Goal: Task Accomplishment & Management: Use online tool/utility

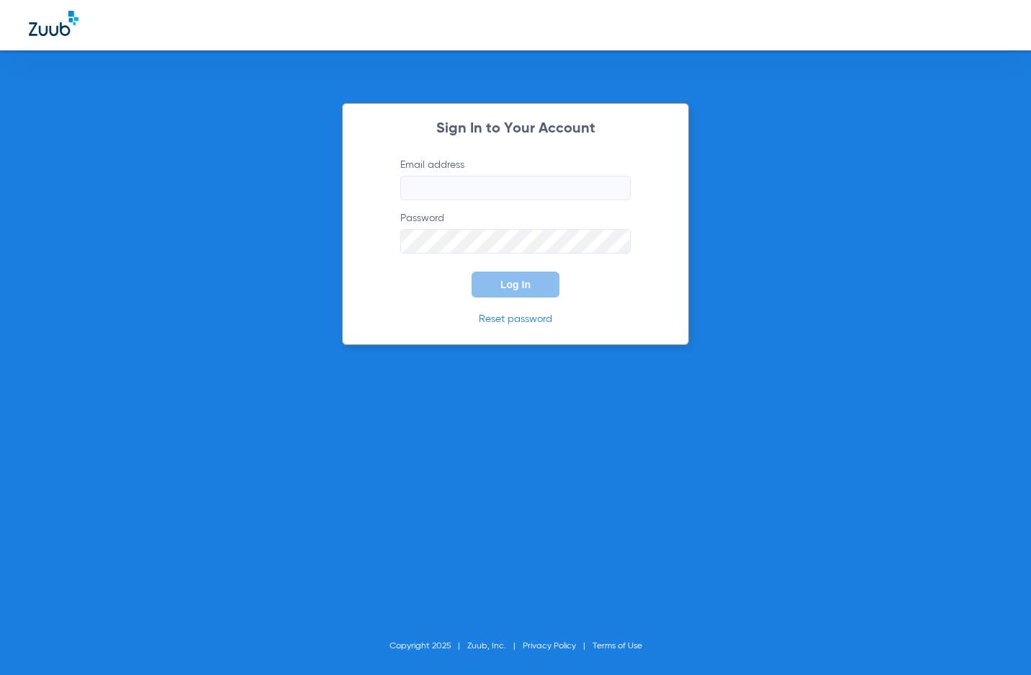
type input "[EMAIL_ADDRESS][DOMAIN_NAME]"
click at [532, 298] on div "Sign In to Your Account Email address [EMAIL_ADDRESS][DOMAIN_NAME] Password Log…" at bounding box center [515, 224] width 347 height 242
click at [529, 294] on button "Log In" at bounding box center [516, 285] width 88 height 26
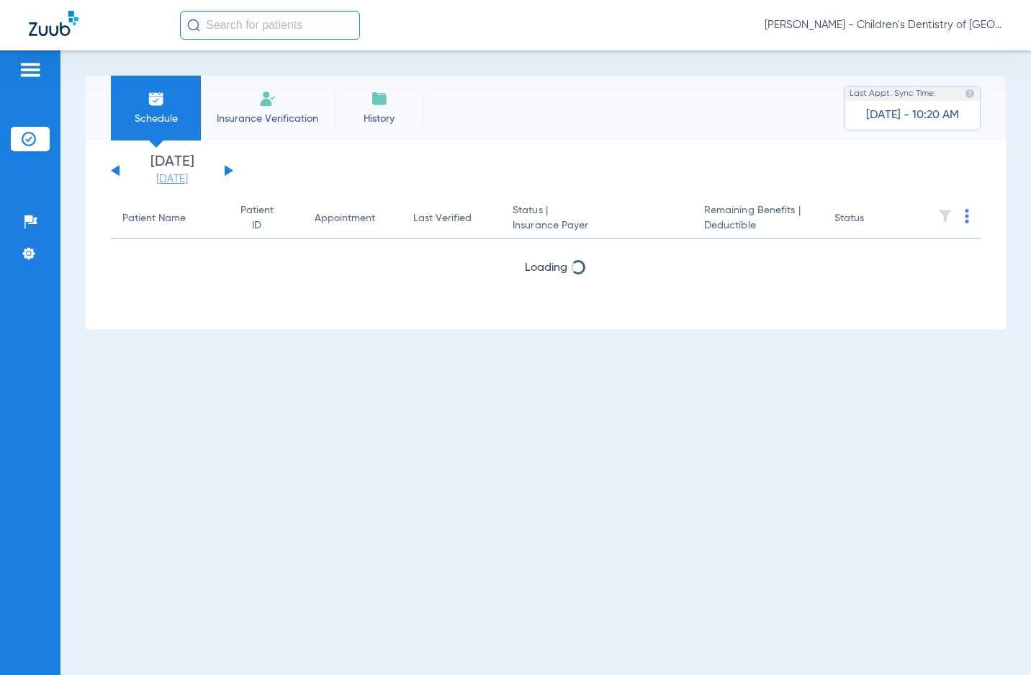
click at [195, 180] on link "[DATE]" at bounding box center [172, 179] width 86 height 14
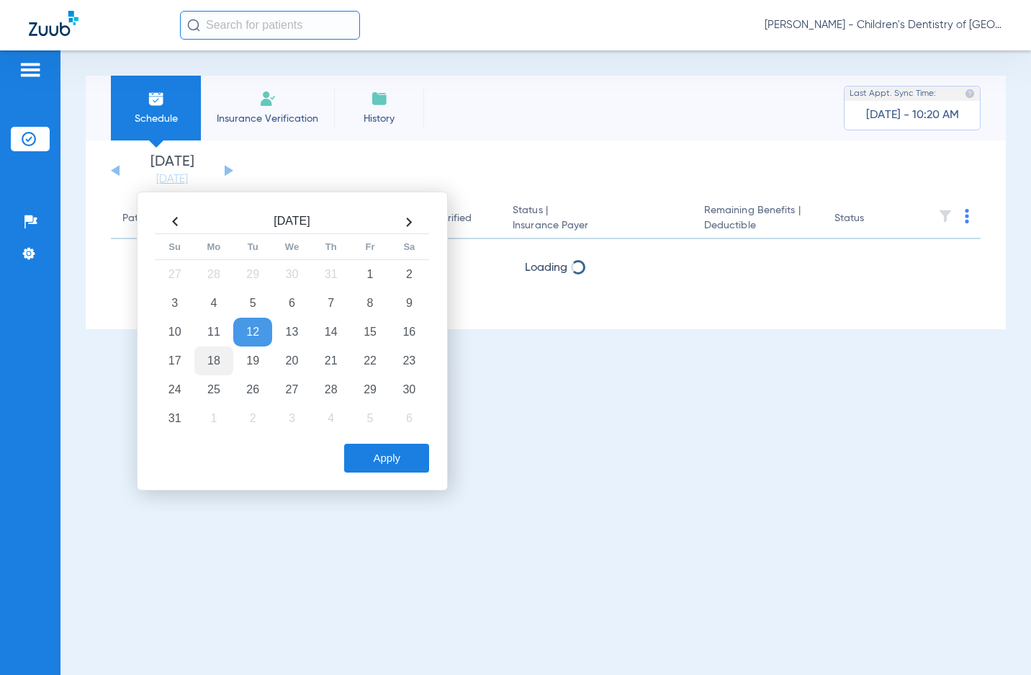
click at [223, 363] on td "18" at bounding box center [213, 360] width 39 height 29
click at [394, 455] on button "Apply" at bounding box center [386, 458] width 85 height 29
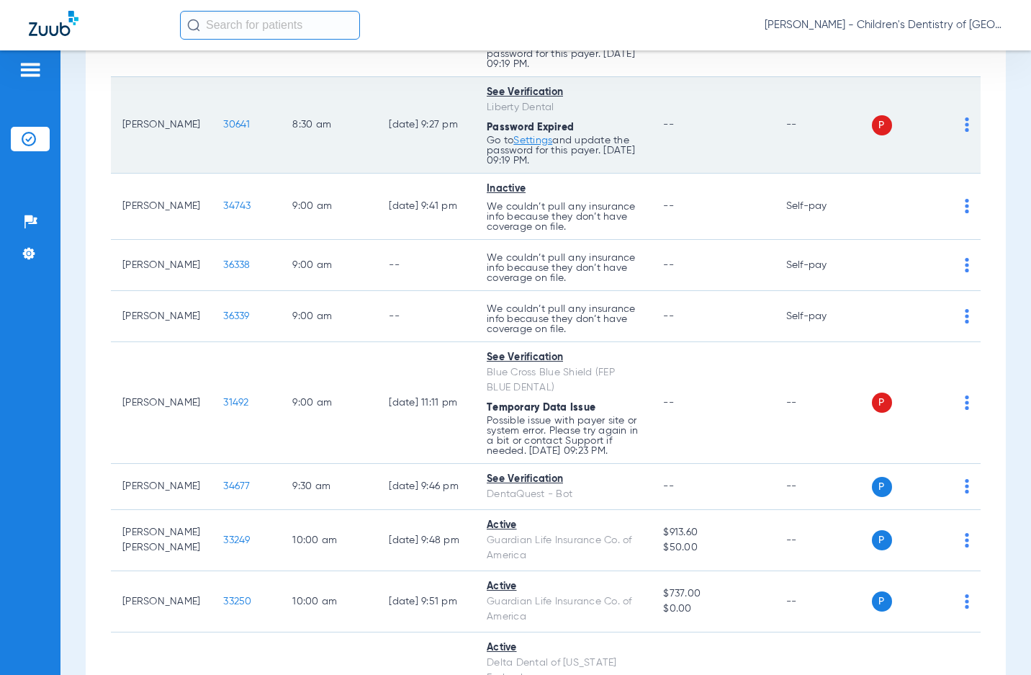
scroll to position [720, 0]
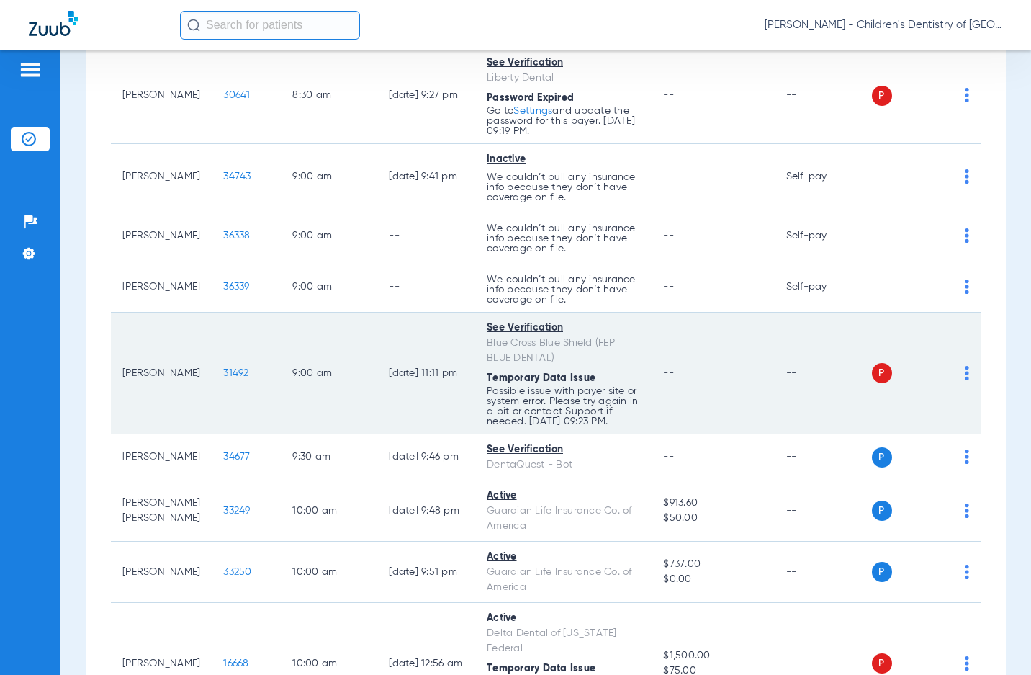
click at [952, 380] on div "P S" at bounding box center [921, 373] width 98 height 20
click at [965, 380] on img at bounding box center [967, 373] width 4 height 14
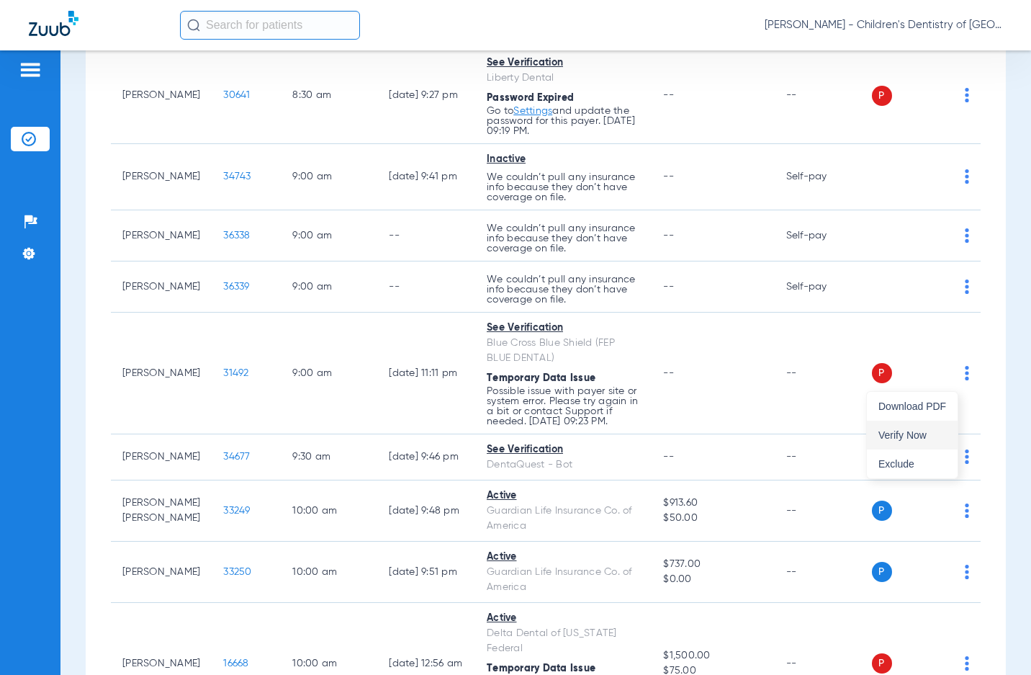
click at [928, 441] on button "Verify Now" at bounding box center [912, 435] width 91 height 29
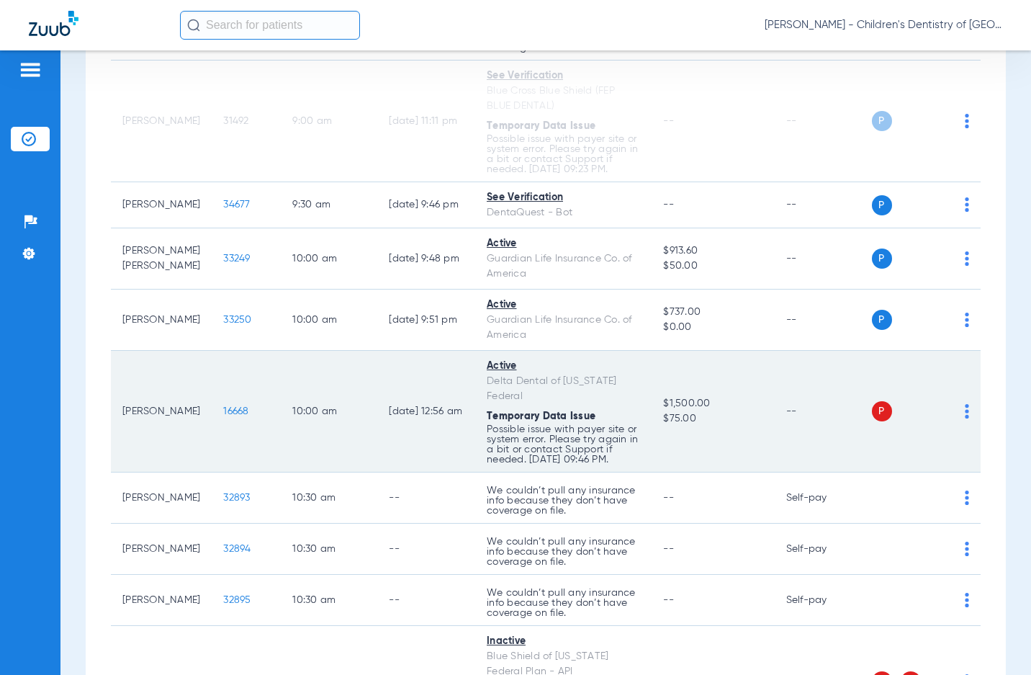
scroll to position [1008, 0]
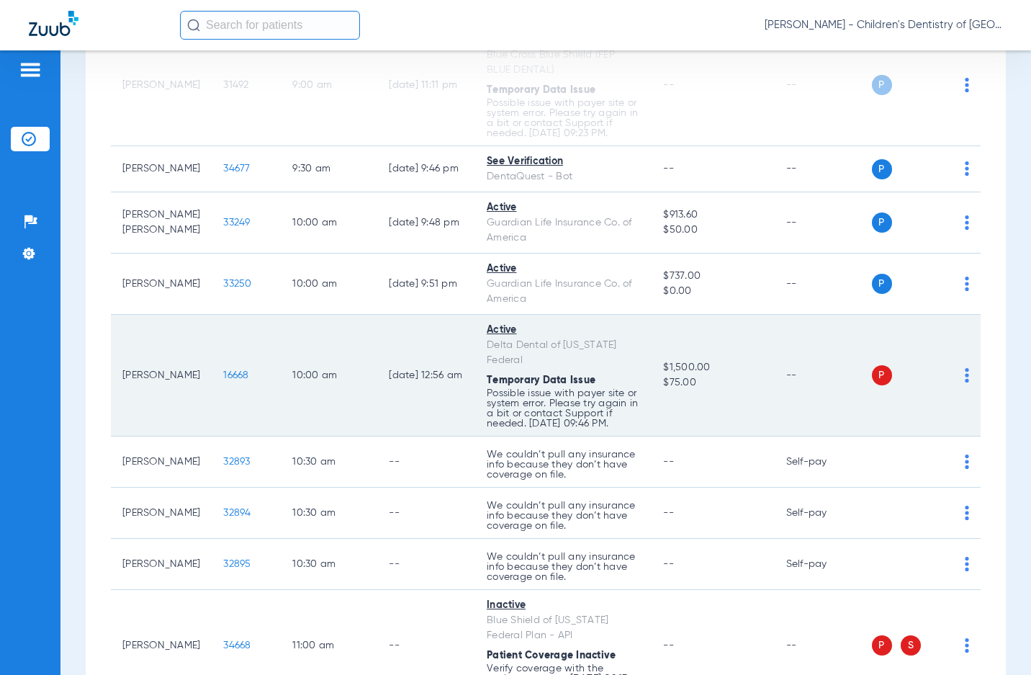
click at [950, 385] on div "P S" at bounding box center [921, 375] width 98 height 20
click at [953, 385] on div "P S" at bounding box center [921, 375] width 98 height 20
click at [965, 382] on img at bounding box center [967, 375] width 4 height 14
drag, startPoint x: 887, startPoint y: 478, endPoint x: 891, endPoint y: 451, distance: 27.6
click at [891, 451] on div "Download PDF Verify Now Exclude" at bounding box center [912, 447] width 91 height 86
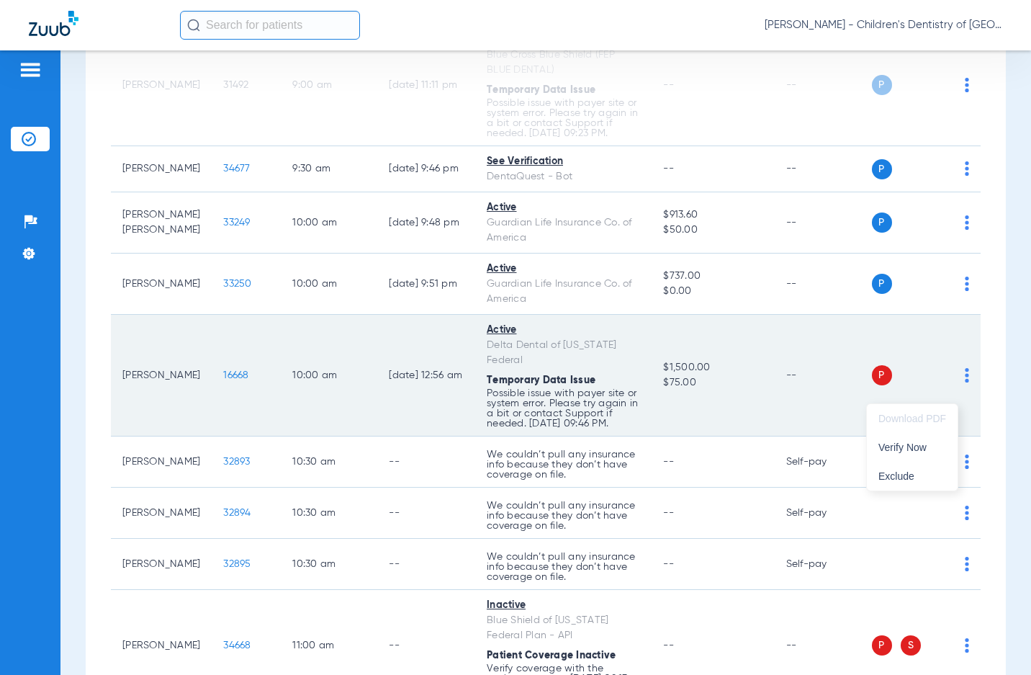
click at [891, 437] on td "P S" at bounding box center [926, 376] width 109 height 122
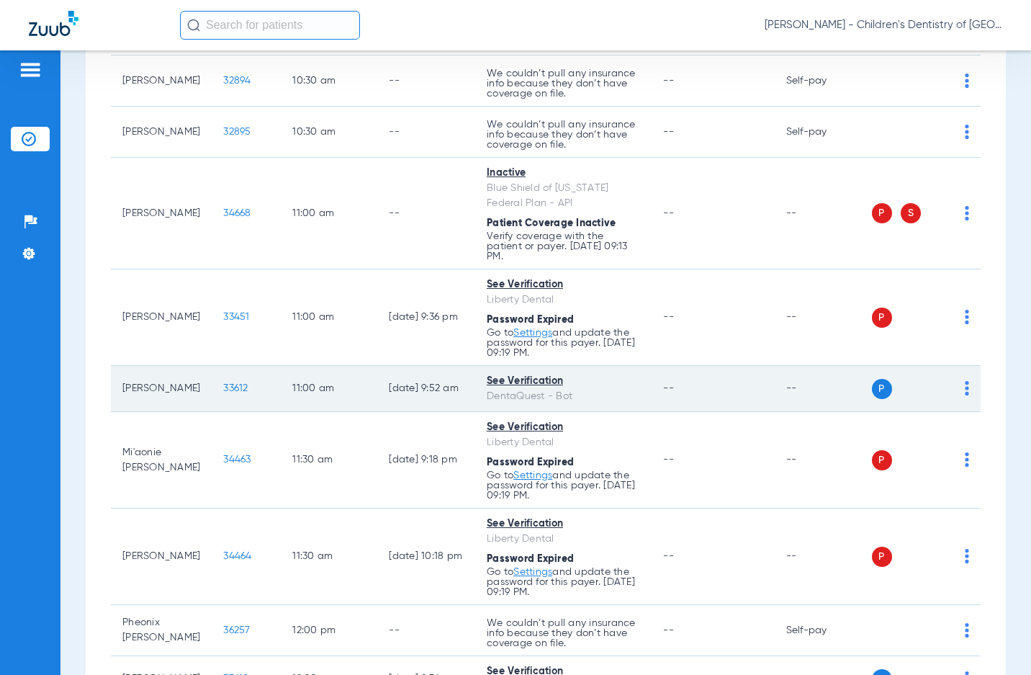
scroll to position [1513, 0]
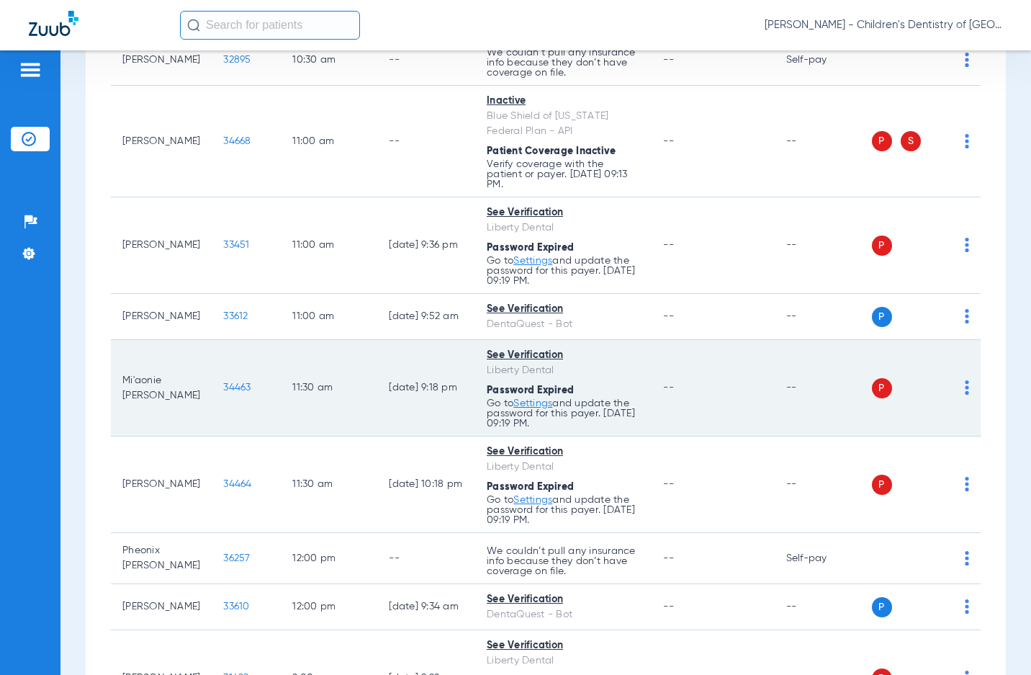
click at [965, 395] on img at bounding box center [967, 387] width 4 height 14
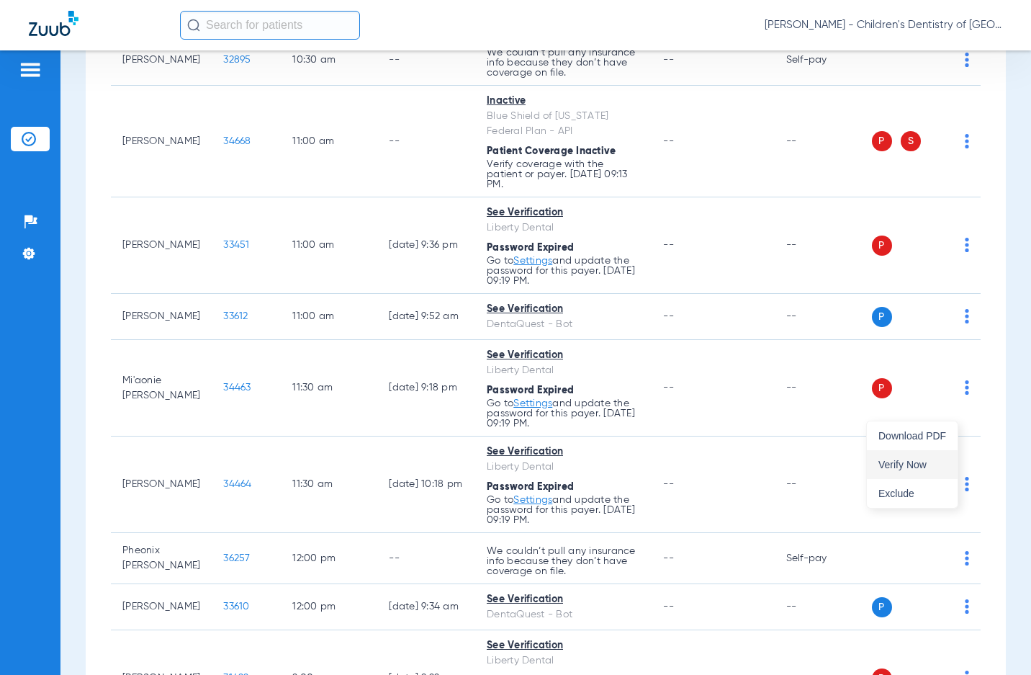
click at [904, 462] on span "Verify Now" at bounding box center [913, 465] width 68 height 10
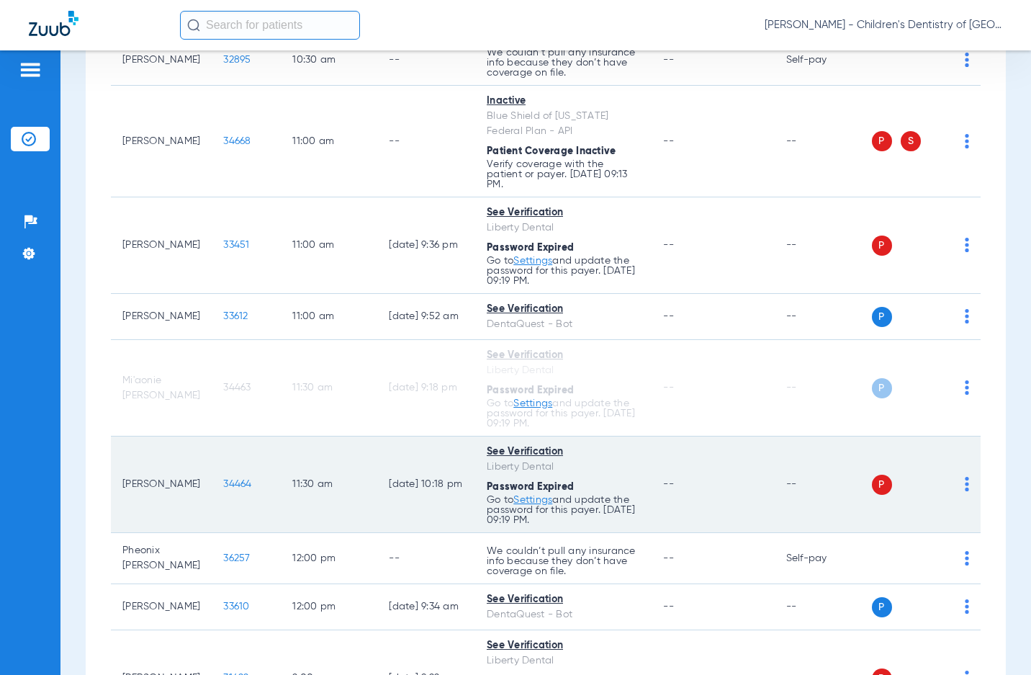
click at [965, 491] on img at bounding box center [967, 484] width 4 height 14
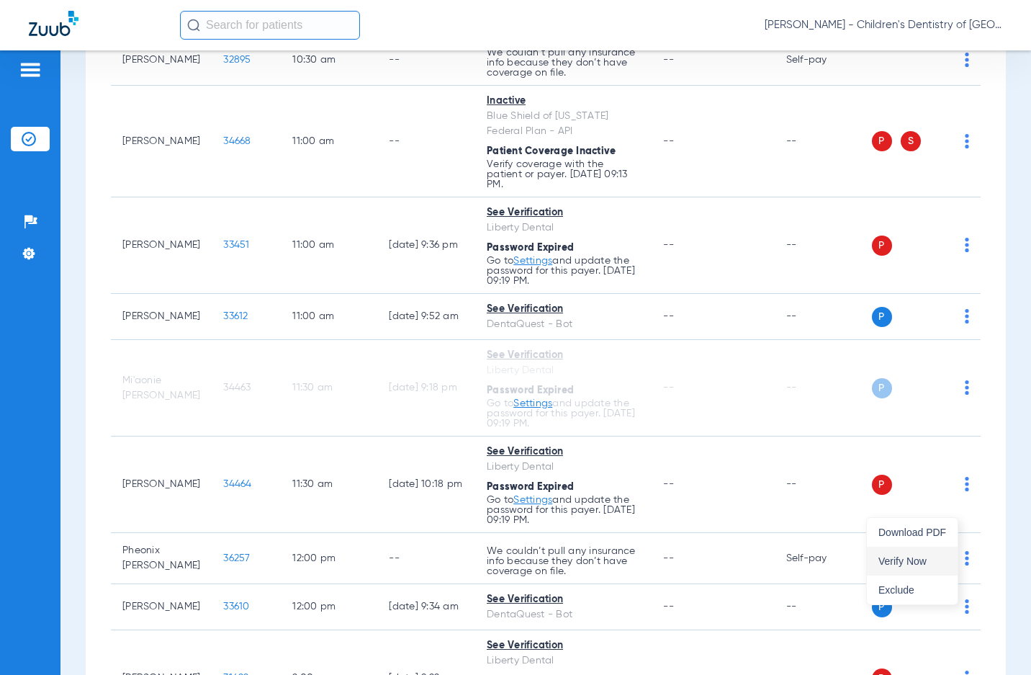
click at [936, 559] on span "Verify Now" at bounding box center [913, 561] width 68 height 10
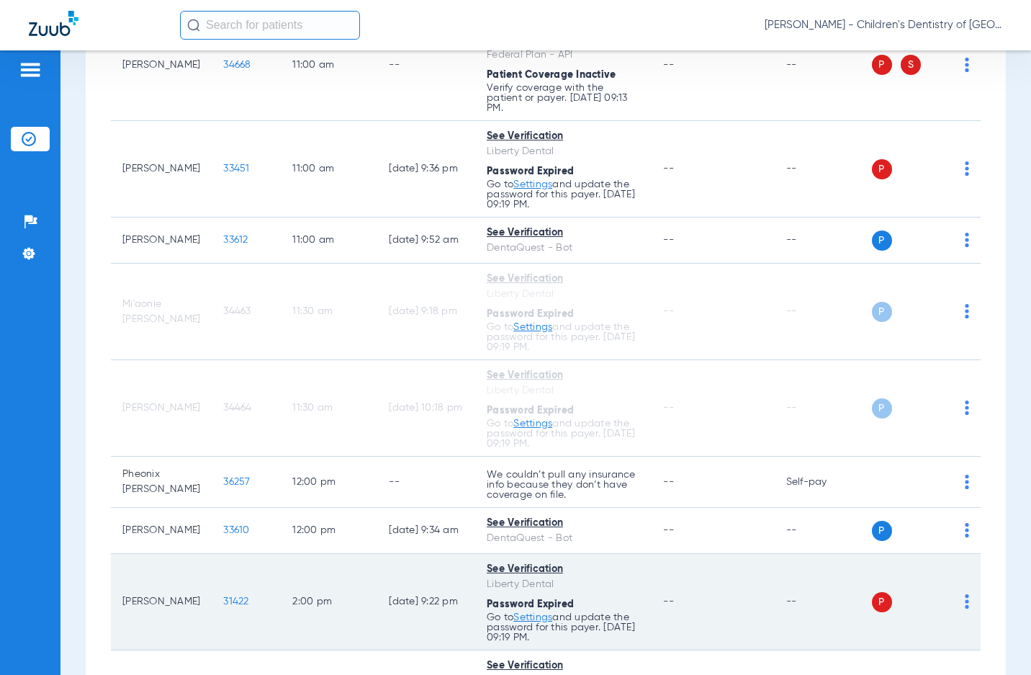
scroll to position [1657, 0]
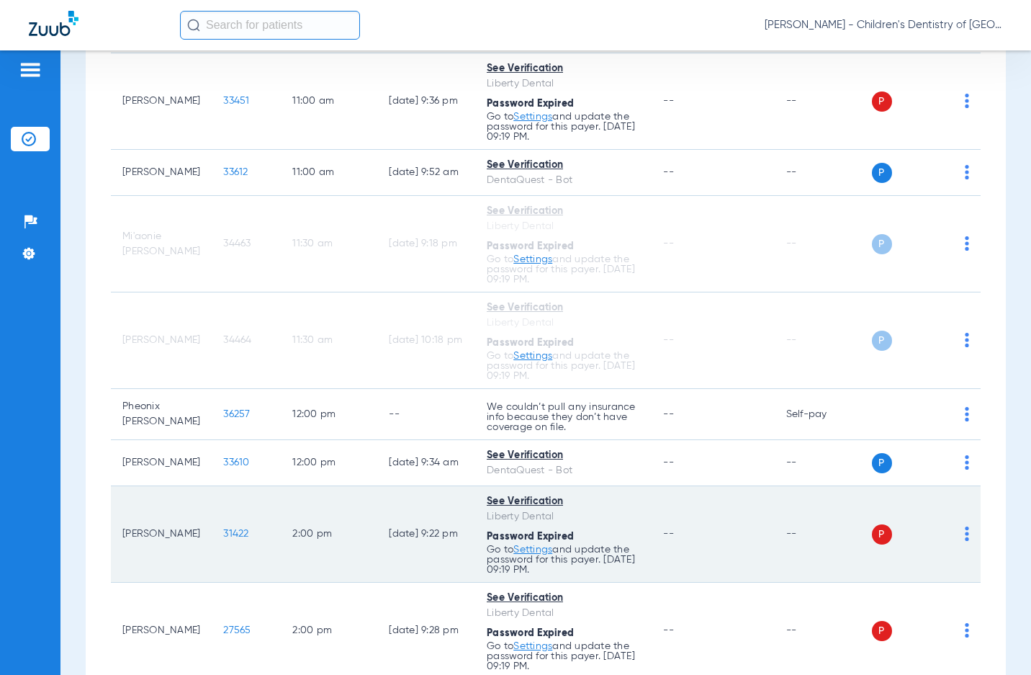
click at [959, 555] on td "P S" at bounding box center [926, 534] width 109 height 97
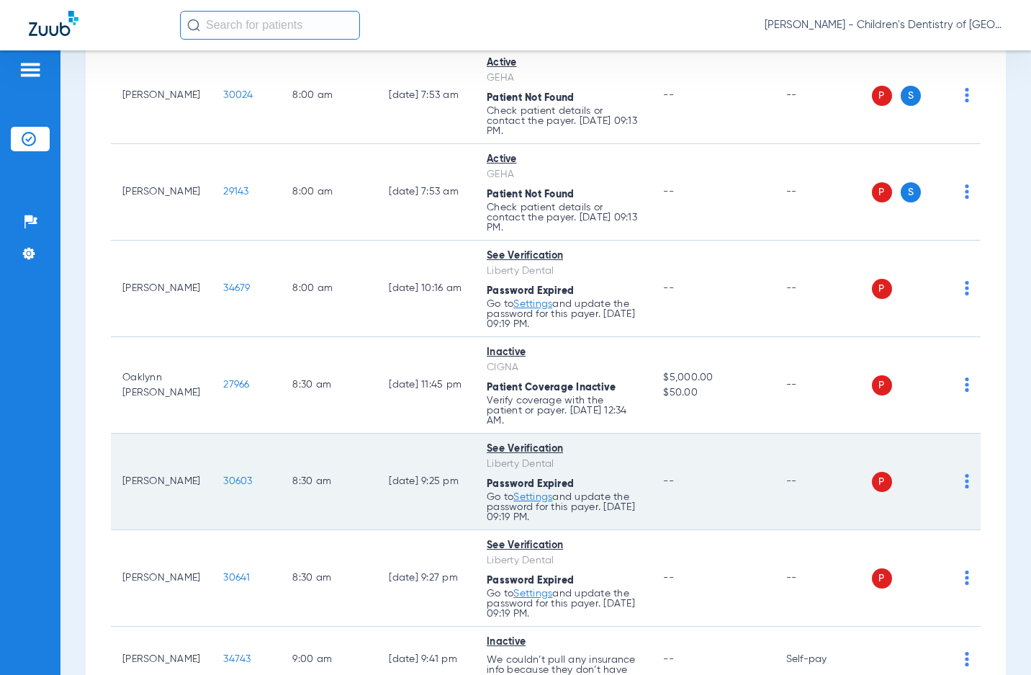
scroll to position [0, 0]
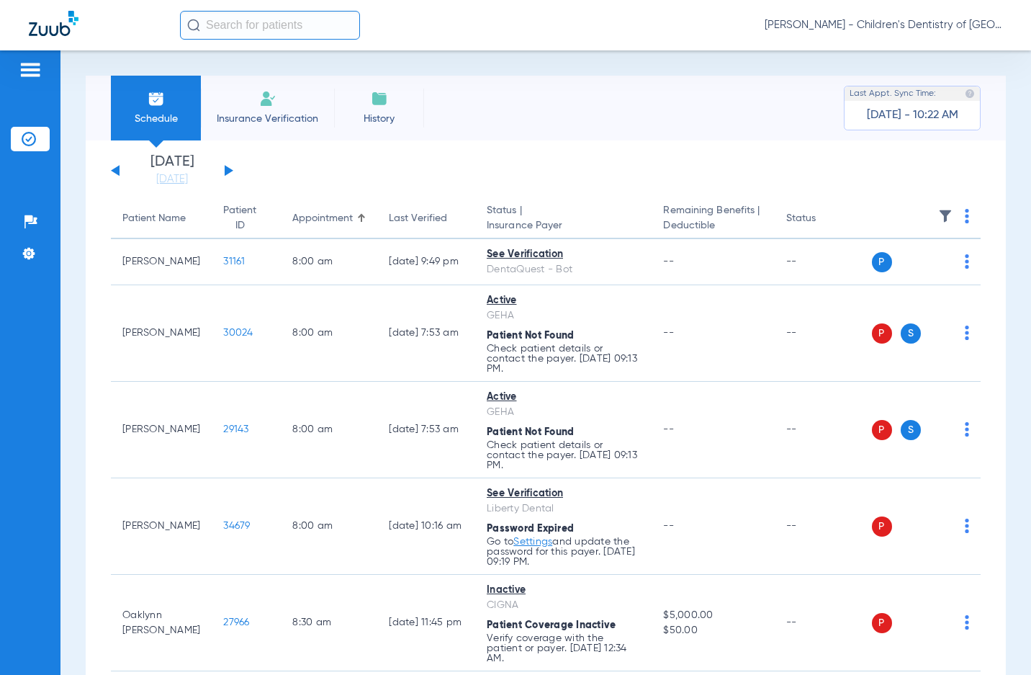
click at [225, 162] on div "[DATE] [DATE] [DATE] [DATE] [DATE] [DATE] [DATE] [DATE] [DATE] [DATE] [DATE] [D…" at bounding box center [172, 171] width 122 height 32
click at [225, 174] on button at bounding box center [229, 170] width 9 height 11
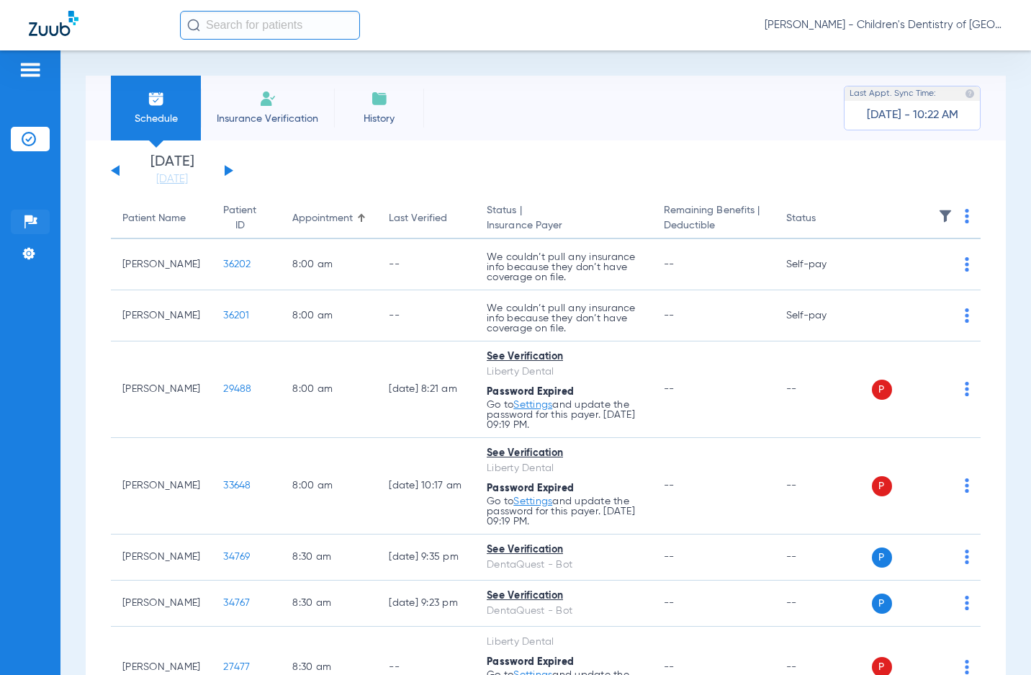
click at [13, 212] on li "Help Center" at bounding box center [30, 222] width 39 height 24
